Goal: Find specific page/section: Find specific page/section

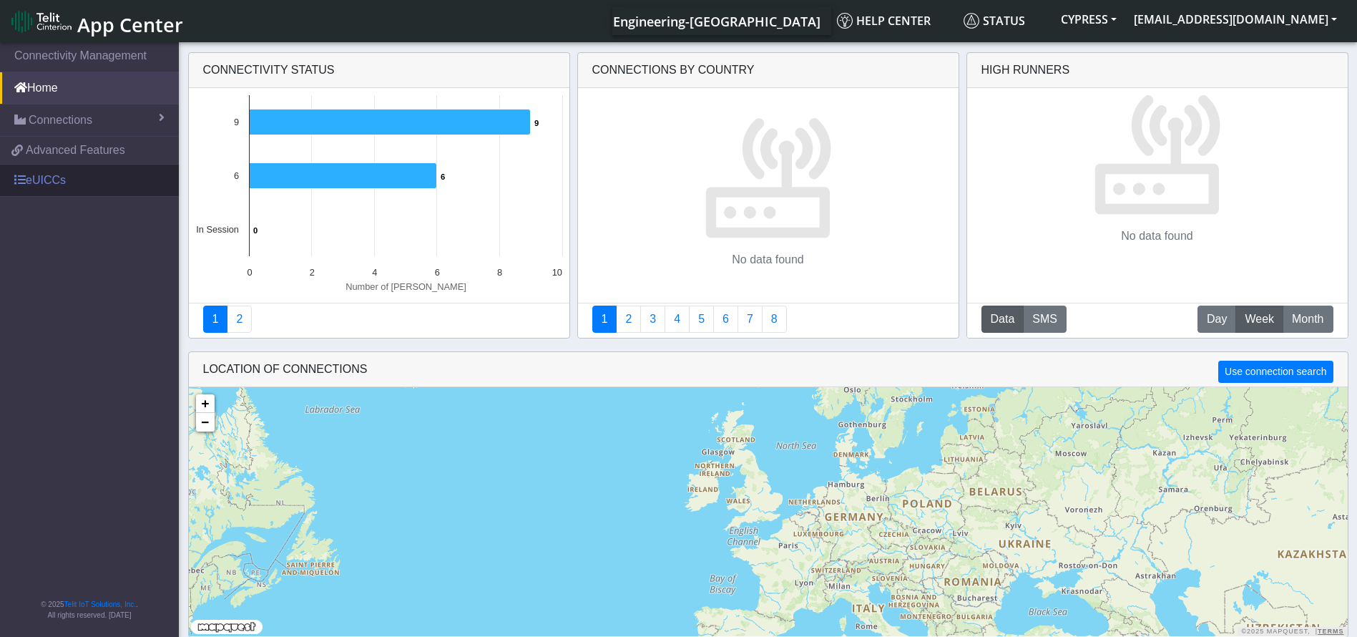
click at [24, 175] on span at bounding box center [19, 179] width 11 height 11
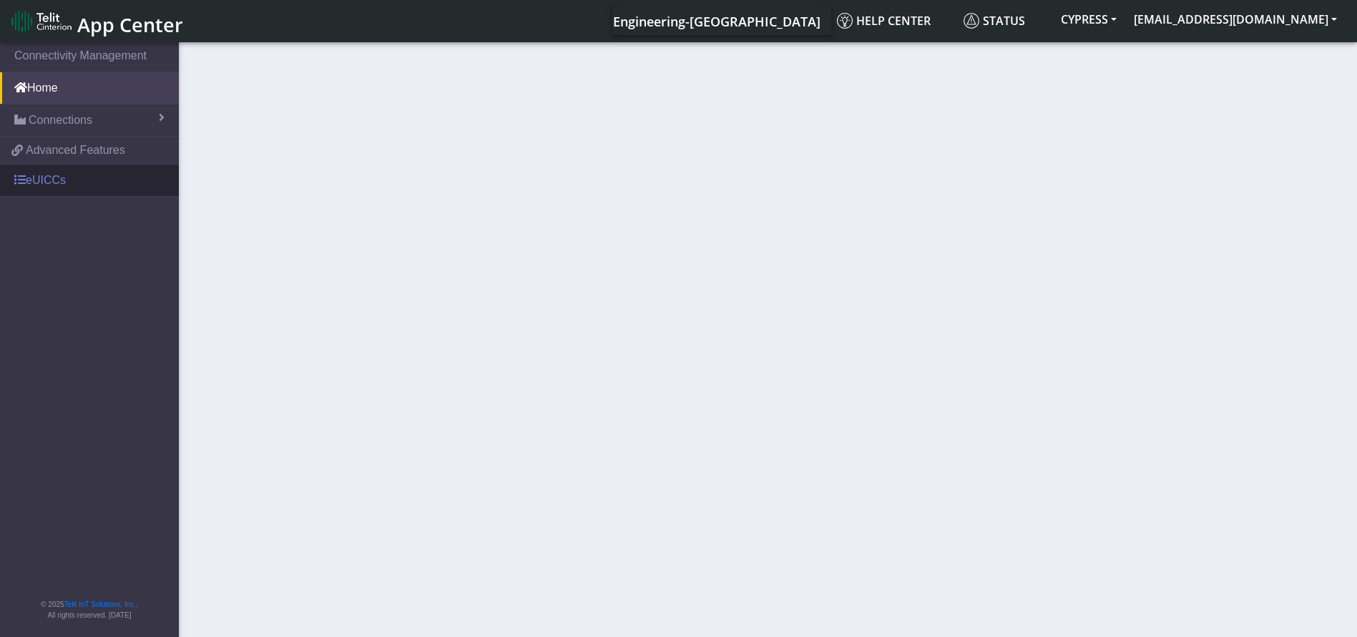
click at [44, 186] on link "eUICCs" at bounding box center [89, 180] width 179 height 31
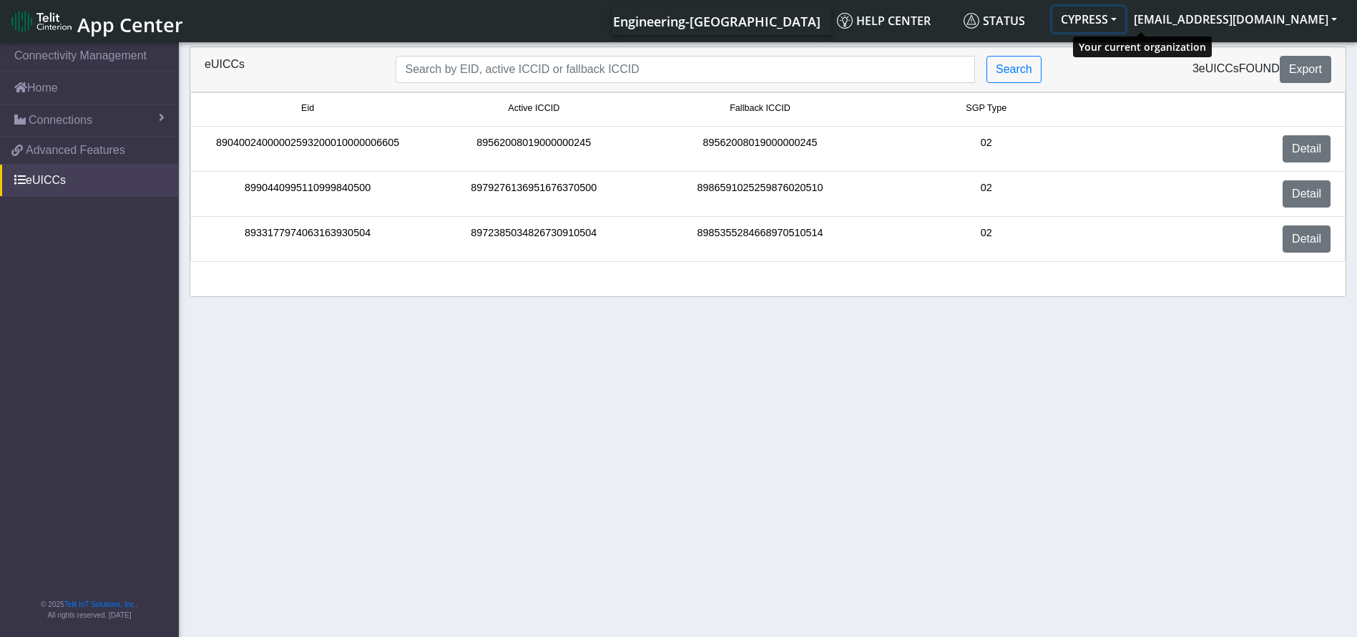
click at [1125, 19] on button "CYPRESS" at bounding box center [1088, 19] width 73 height 26
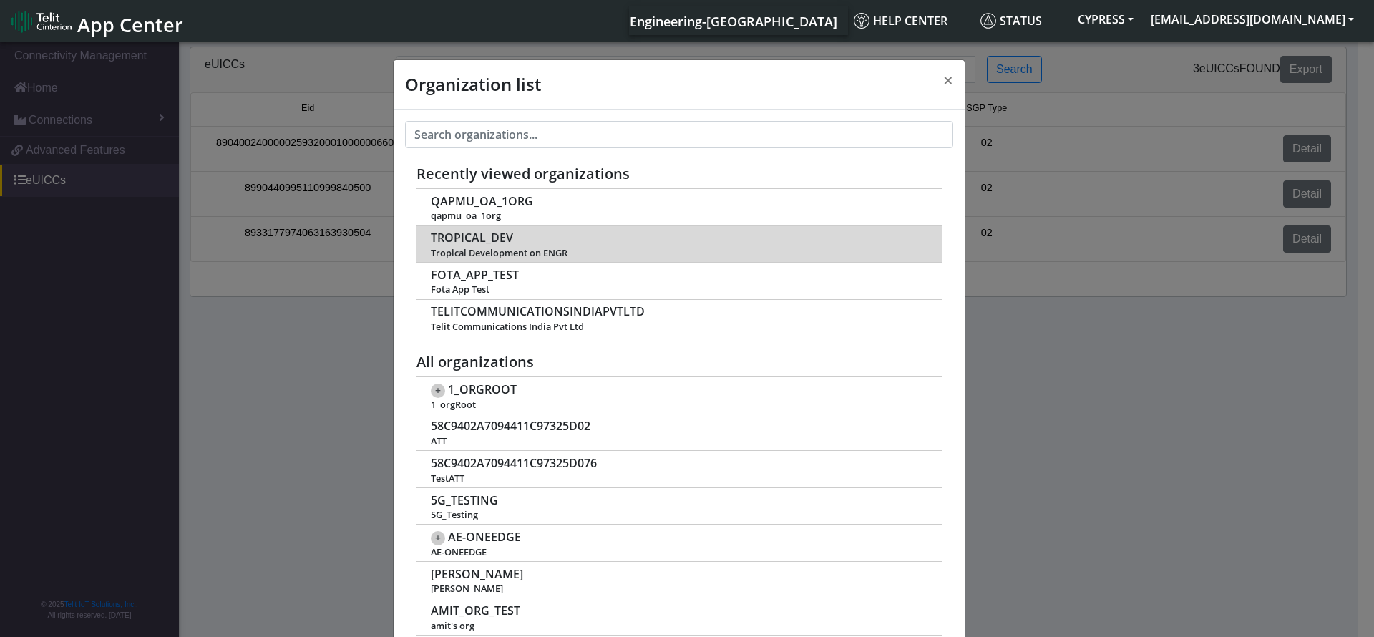
click at [484, 240] on span "TROPICAL_DEV" at bounding box center [472, 238] width 82 height 14
